Goal: Task Accomplishment & Management: Manage account settings

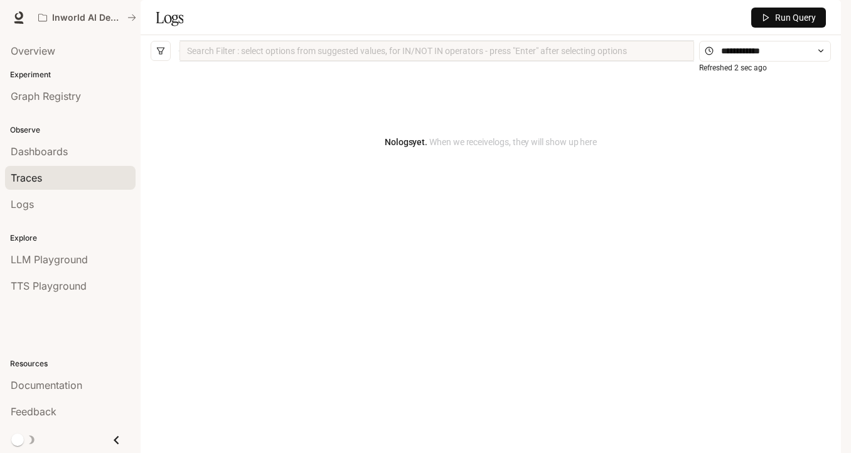
click at [46, 179] on div "Traces" at bounding box center [70, 177] width 119 height 15
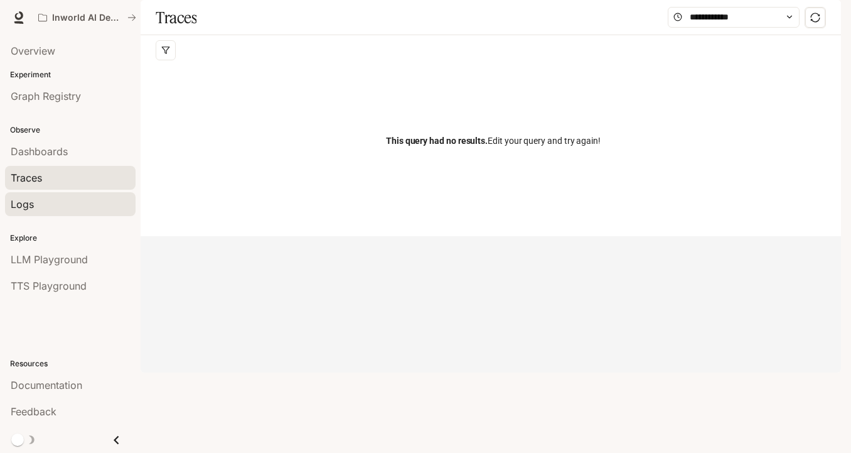
click at [45, 202] on div "Logs" at bounding box center [70, 204] width 119 height 15
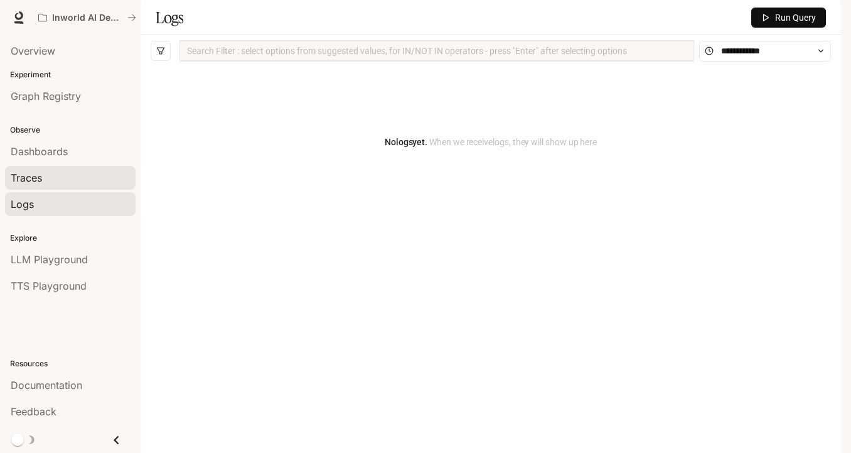
click at [46, 171] on div "Traces" at bounding box center [70, 177] width 119 height 15
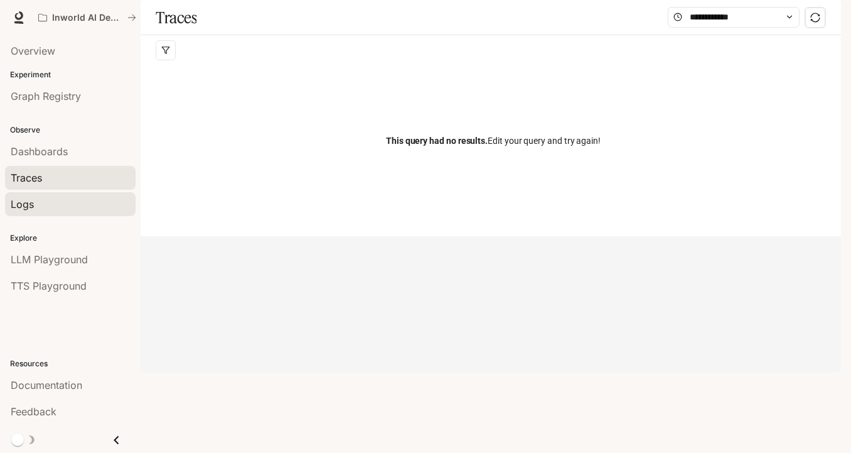
click at [50, 197] on div "Logs" at bounding box center [70, 204] width 119 height 15
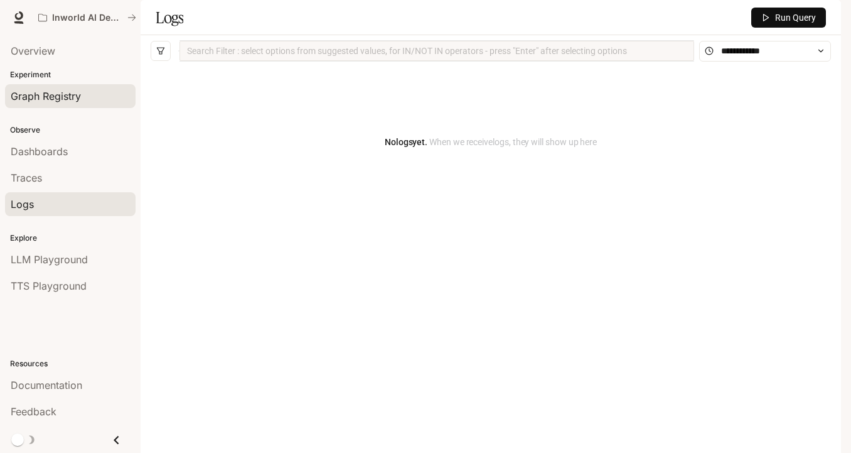
click at [67, 100] on span "Graph Registry" at bounding box center [46, 96] width 70 height 15
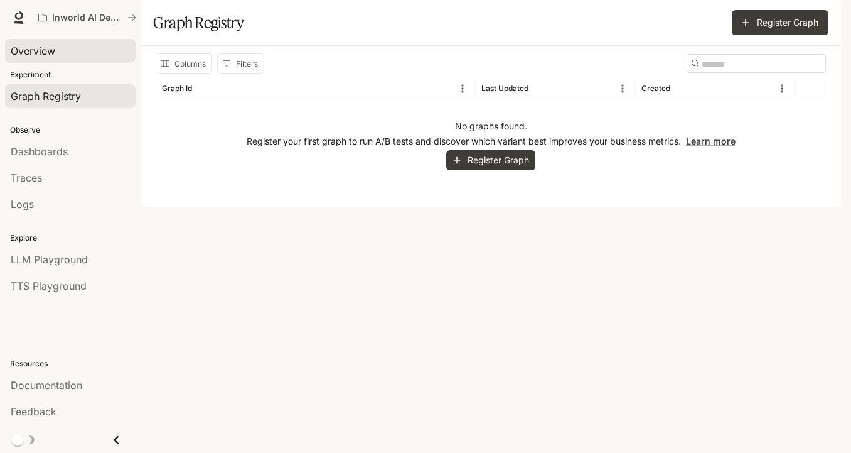
click at [54, 46] on span "Overview" at bounding box center [33, 50] width 45 height 15
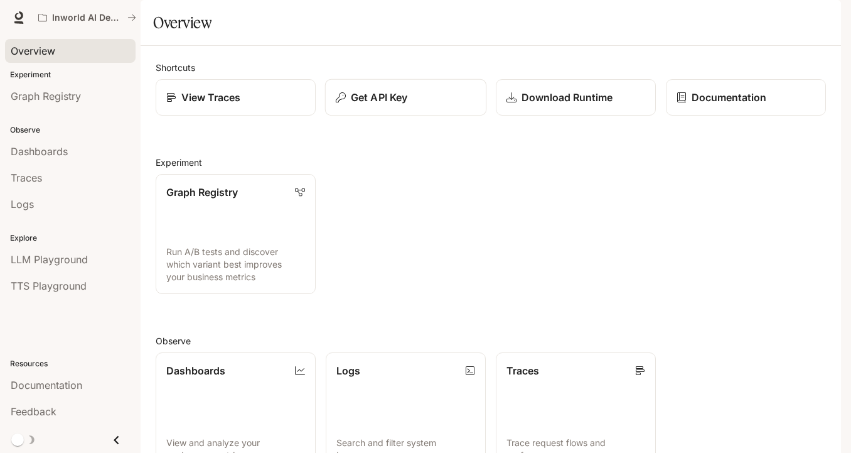
click at [392, 105] on p "Get API Key" at bounding box center [379, 97] width 57 height 15
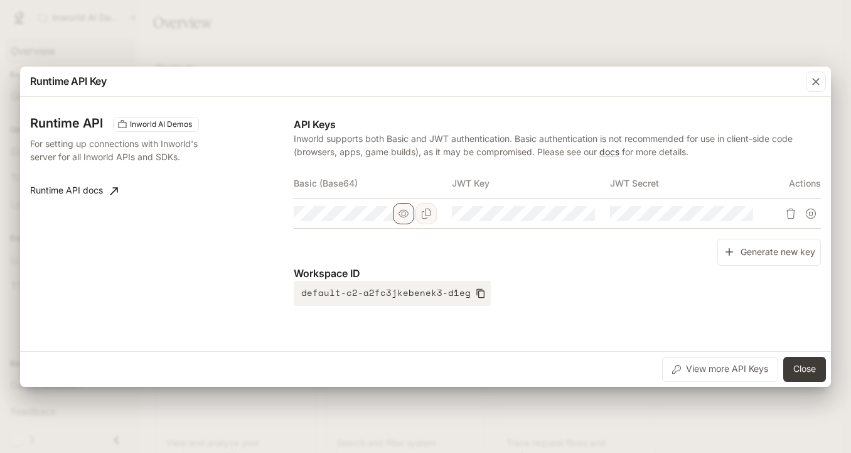
click at [400, 210] on icon "button" at bounding box center [404, 213] width 10 height 10
click at [530, 215] on tr at bounding box center [557, 213] width 527 height 30
click at [488, 267] on p "Workspace ID" at bounding box center [557, 273] width 527 height 15
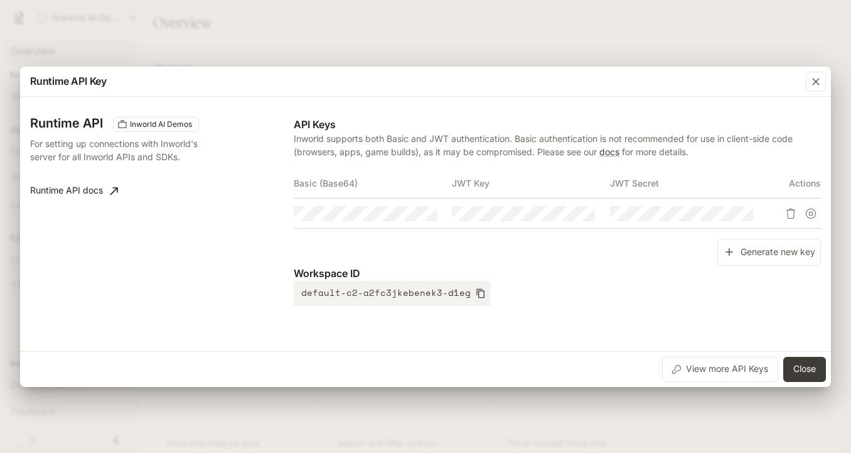
click at [218, 213] on div "Runtime API Inworld AI Demos For setting up connections with Inworld's server f…" at bounding box center [425, 224] width 791 height 244
click at [363, 242] on div "Generate new key" at bounding box center [557, 252] width 527 height 27
click at [820, 72] on div "button" at bounding box center [816, 82] width 20 height 20
